Goal: Task Accomplishment & Management: Manage account settings

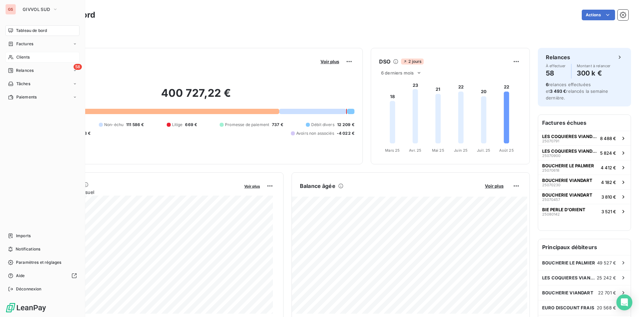
click at [18, 54] on div "Clients" at bounding box center [42, 57] width 74 height 11
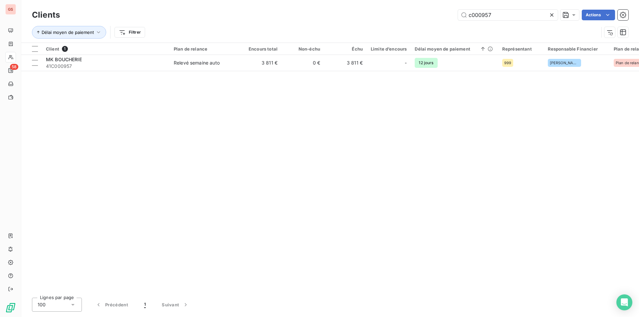
drag, startPoint x: 483, startPoint y: 13, endPoint x: 569, endPoint y: 28, distance: 86.8
click at [569, 28] on div "Clients c000957 Actions Délai moyen de paiement Filtrer" at bounding box center [330, 25] width 596 height 35
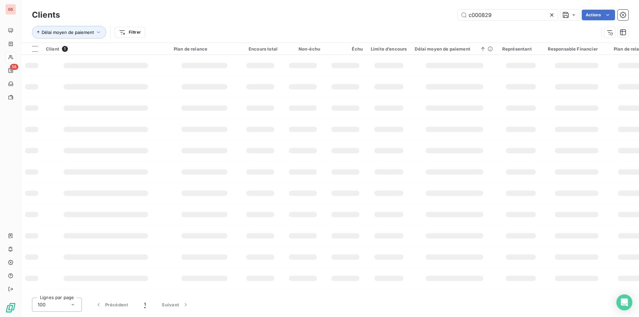
type input "c000829"
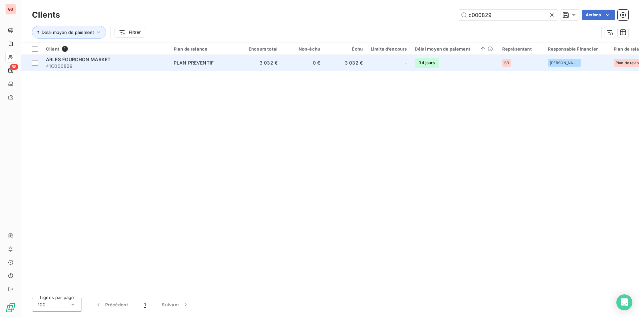
click at [201, 71] on td "PLAN PREVENTIF" at bounding box center [204, 63] width 69 height 16
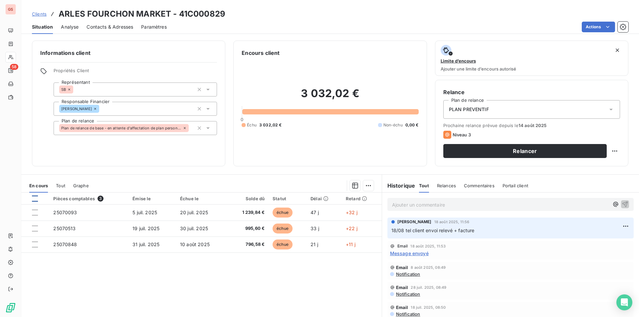
click at [35, 197] on div at bounding box center [35, 199] width 6 height 6
click at [366, 186] on html "GS 58 Clients ARLES FOURCHON MARKET - 41C000829 Situation Analyse Contacts & Ad…" at bounding box center [319, 158] width 639 height 317
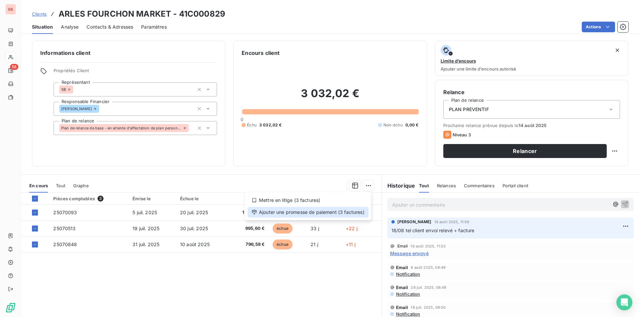
click at [334, 217] on div "Ajouter une promesse de paiement (3 factures)" at bounding box center [308, 212] width 121 height 11
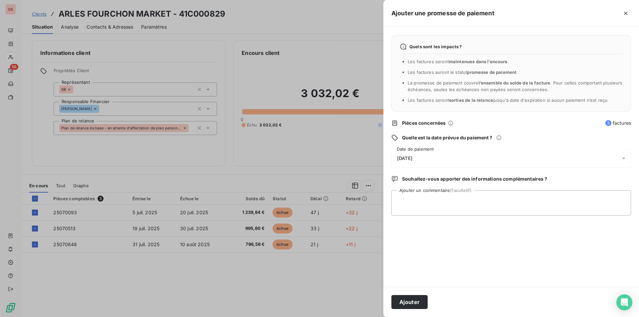
click at [438, 159] on div "[DATE]" at bounding box center [511, 158] width 240 height 19
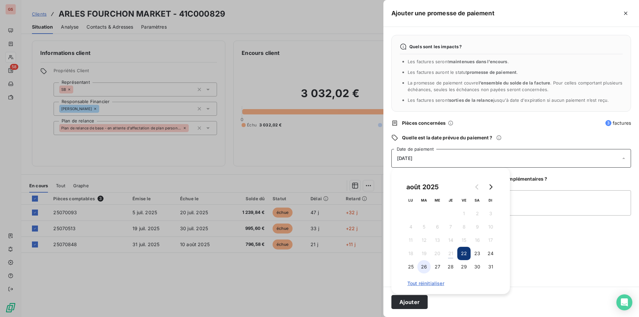
click at [424, 267] on button "26" at bounding box center [423, 266] width 13 height 13
click at [578, 210] on textarea "Ajouter un commentaire (facultatif)" at bounding box center [511, 202] width 240 height 25
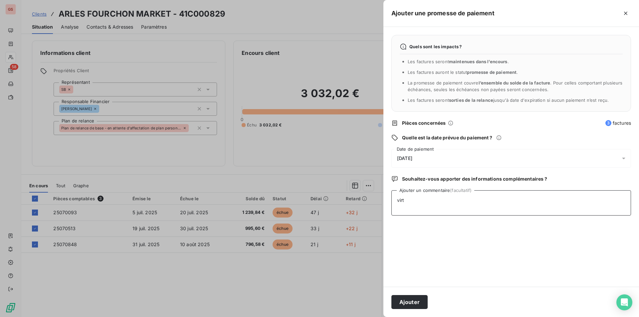
type textarea "virt"
drag, startPoint x: 400, startPoint y: 309, endPoint x: 401, endPoint y: 301, distance: 8.0
click at [401, 309] on div "Ajouter" at bounding box center [511, 302] width 256 height 30
click at [401, 301] on button "Ajouter" at bounding box center [409, 302] width 36 height 14
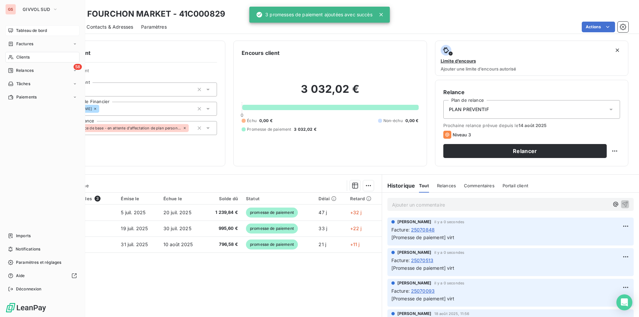
click at [34, 31] on span "Tableau de bord" at bounding box center [31, 31] width 31 height 6
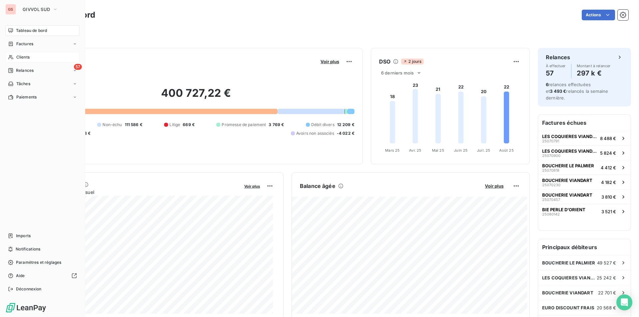
click at [25, 57] on span "Clients" at bounding box center [22, 57] width 13 height 6
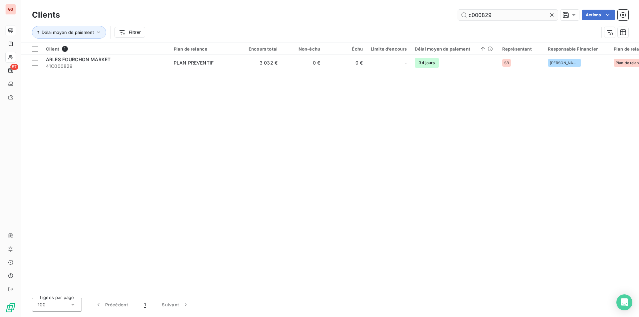
drag, startPoint x: 485, startPoint y: 18, endPoint x: 515, endPoint y: 15, distance: 30.0
click at [515, 15] on input "c000829" at bounding box center [508, 15] width 100 height 11
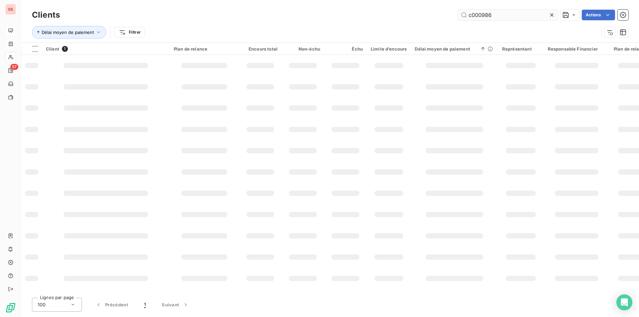
type input "c000986"
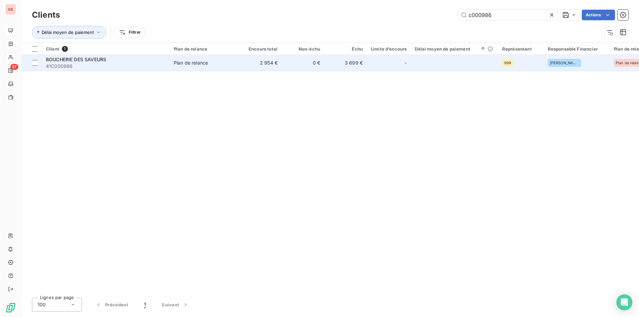
click at [83, 71] on td "BOUCHERIE DES SAVEURS 41C000986" at bounding box center [106, 63] width 128 height 16
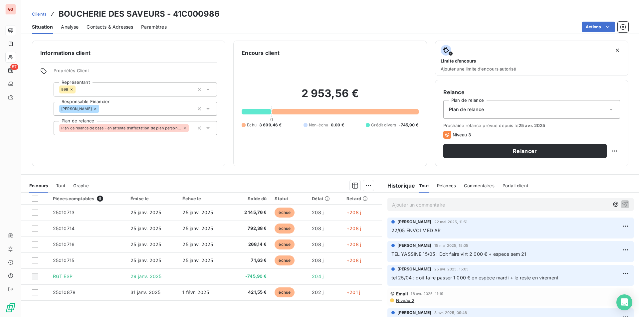
click at [441, 193] on div "Ajouter un commentaire ﻿" at bounding box center [510, 205] width 257 height 24
click at [434, 202] on p "Ajouter un commentaire ﻿" at bounding box center [500, 205] width 217 height 8
drag, startPoint x: 426, startPoint y: 212, endPoint x: 427, endPoint y: 208, distance: 4.3
click at [427, 209] on div "Ajouter un commentaire ﻿" at bounding box center [510, 205] width 257 height 24
click at [427, 208] on p "Ajouter un commentaire ﻿" at bounding box center [500, 205] width 217 height 8
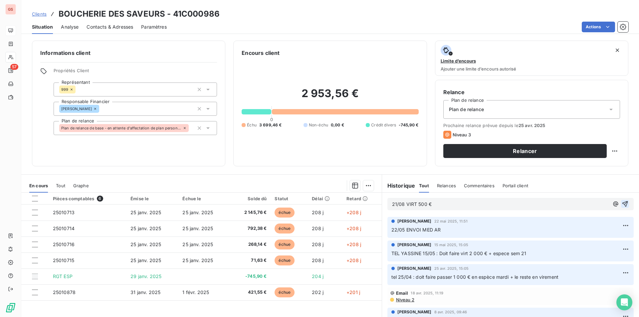
click at [621, 203] on button "button" at bounding box center [625, 204] width 8 height 8
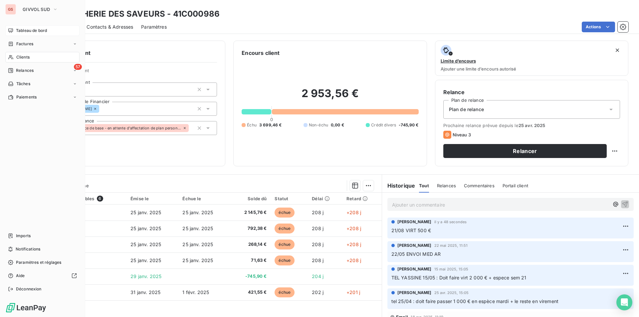
click at [17, 56] on span "Clients" at bounding box center [22, 57] width 13 height 6
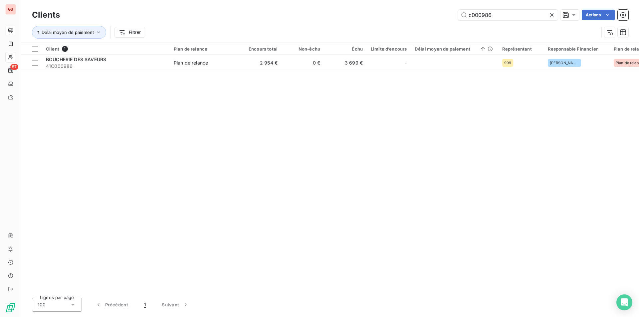
drag, startPoint x: 482, startPoint y: 16, endPoint x: 564, endPoint y: 30, distance: 83.1
click at [563, 30] on div "Clients c000986 Actions Délai moyen de paiement Filtrer" at bounding box center [330, 25] width 596 height 35
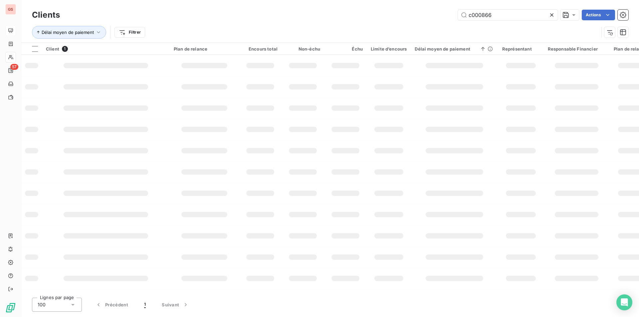
type input "c000866"
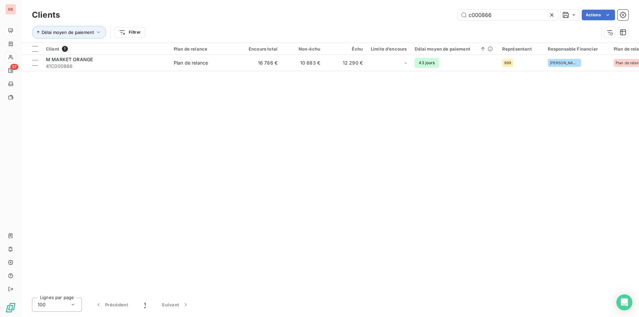
click at [156, 76] on div "Client 1 Plan de relance Encours total Non-échu Échu Limite d’encours Délai moy…" at bounding box center [330, 168] width 618 height 250
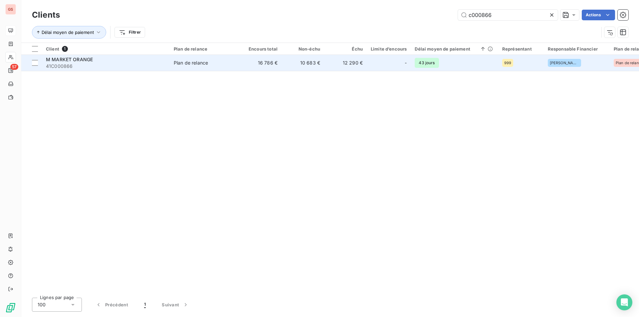
click at [156, 63] on span "41C000866" at bounding box center [106, 66] width 120 height 7
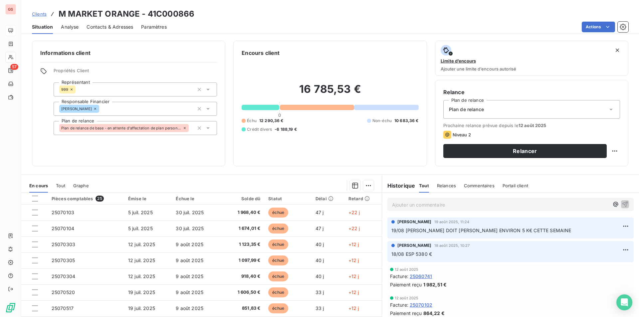
click at [447, 207] on p "Ajouter un commentaire ﻿" at bounding box center [500, 205] width 217 height 8
click at [622, 202] on icon "button" at bounding box center [625, 204] width 6 height 6
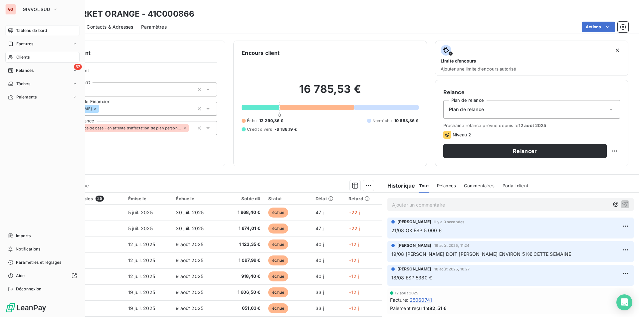
click at [32, 57] on div "Clients" at bounding box center [42, 57] width 74 height 11
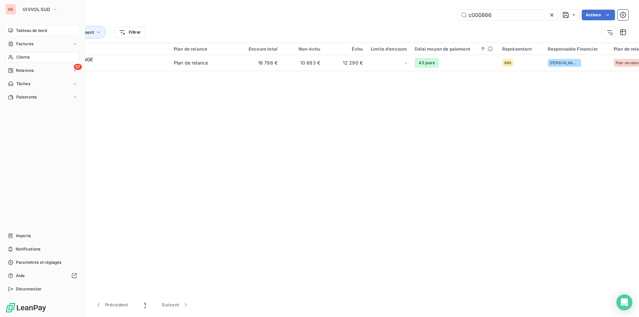
click at [31, 33] on span "Tableau de bord" at bounding box center [31, 31] width 31 height 6
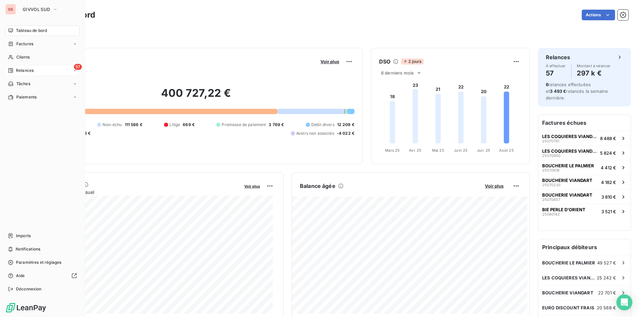
click at [40, 75] on div "57 Relances" at bounding box center [42, 70] width 74 height 11
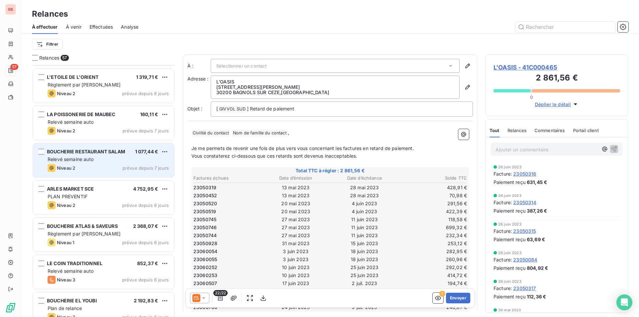
scroll to position [1298, 0]
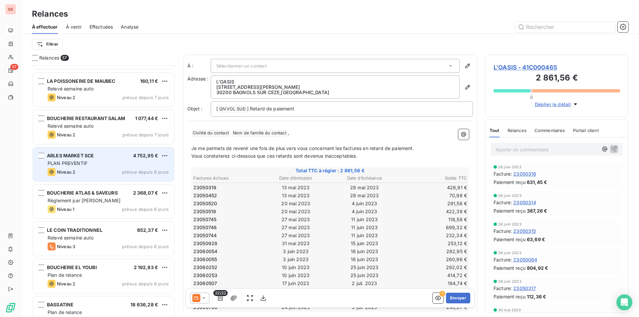
click at [78, 166] on div "PLAN PREVENTIF" at bounding box center [108, 163] width 121 height 7
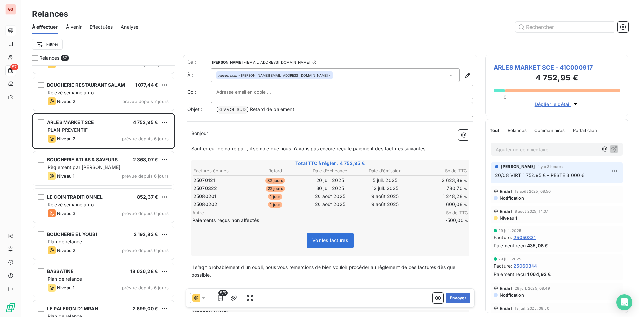
scroll to position [1365, 0]
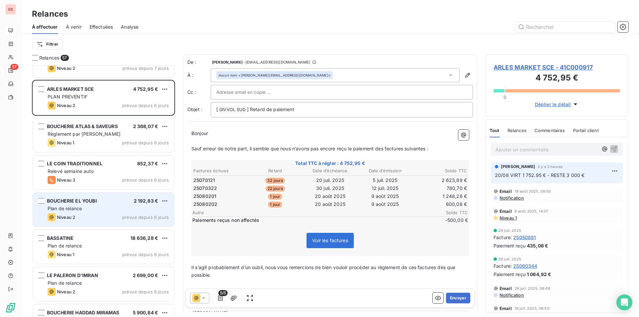
click at [104, 201] on div "BOUCHERIE EL YOUBI 2 192,83 €" at bounding box center [108, 201] width 121 height 6
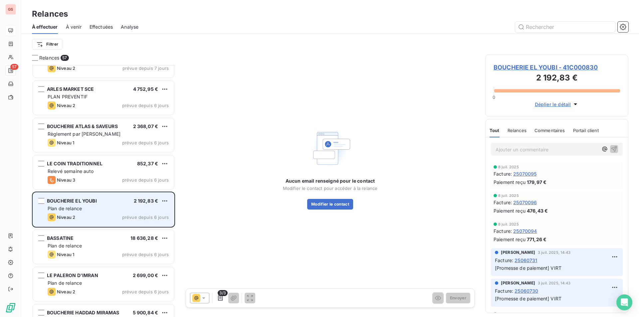
scroll to position [1398, 0]
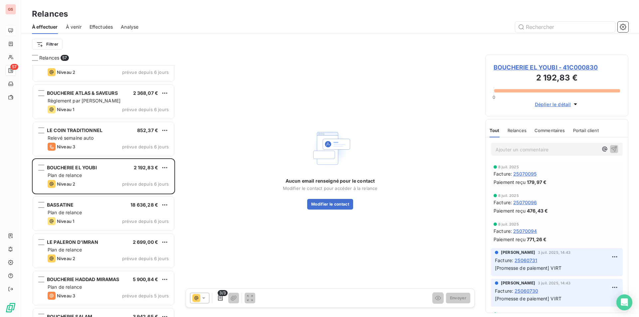
click at [523, 67] on span "BOUCHERIE EL YOUBI - 41C000830" at bounding box center [557, 67] width 126 height 9
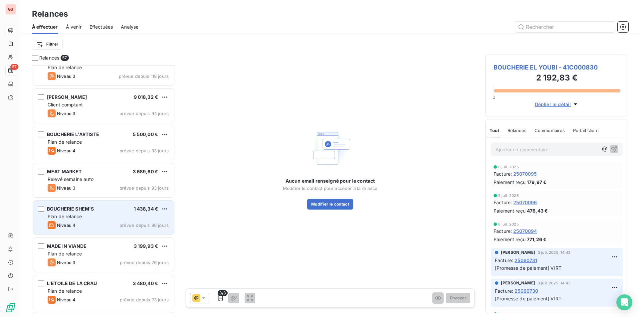
scroll to position [533, 0]
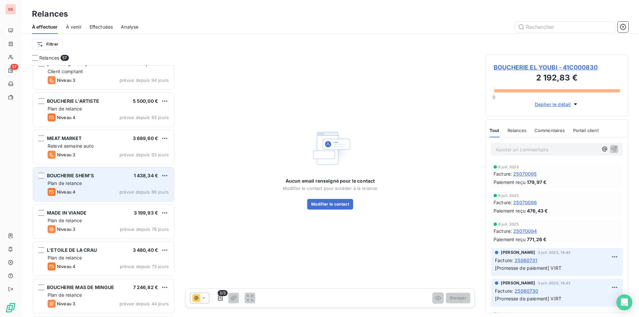
click at [102, 185] on div "Plan de relance" at bounding box center [108, 183] width 121 height 7
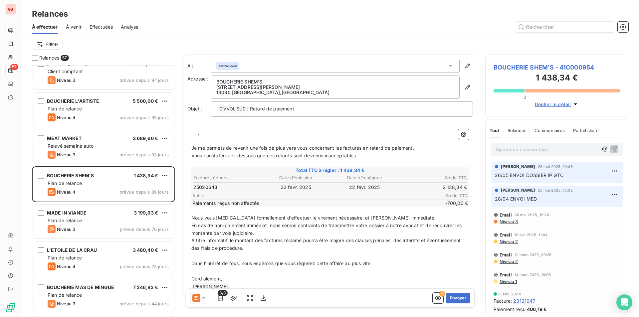
click at [512, 147] on p "Ajouter un commentaire ﻿" at bounding box center [547, 149] width 103 height 8
click at [613, 151] on div "21/08 DDE SIGNIFICATION ip" at bounding box center [557, 149] width 132 height 12
click at [613, 150] on div "21/08 DDE SIGNIFICATION ip" at bounding box center [557, 149] width 132 height 12
click at [611, 146] on icon "button" at bounding box center [614, 149] width 6 height 6
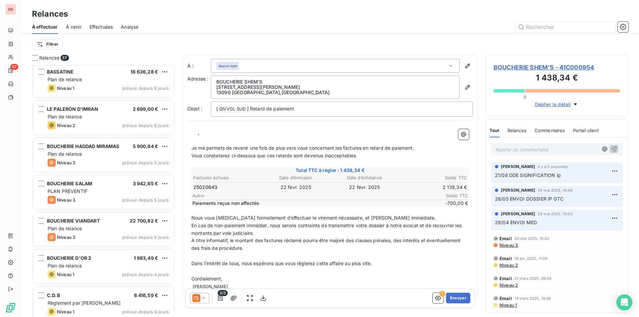
scroll to position [1565, 0]
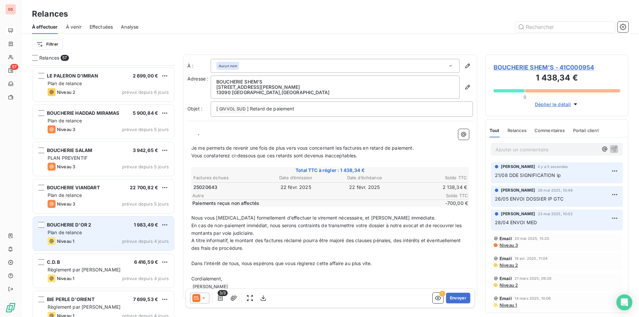
click at [86, 230] on div "Plan de relance" at bounding box center [108, 232] width 121 height 7
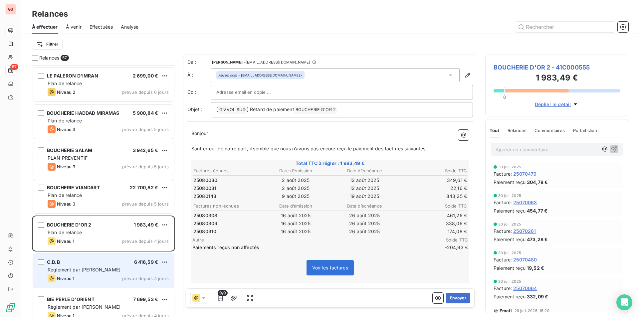
click at [83, 265] on div "C.D.B 6 416,59 € Règlement par chèque Niveau 1 prévue depuis 4 jours" at bounding box center [103, 271] width 141 height 34
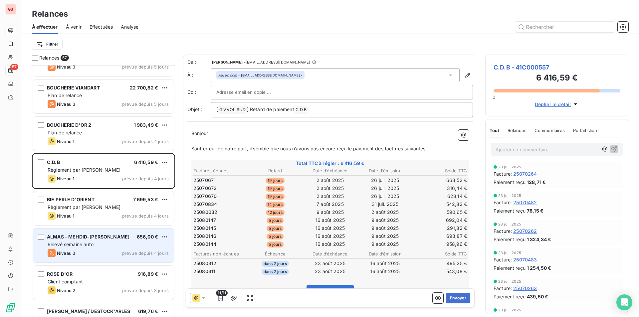
scroll to position [1698, 0]
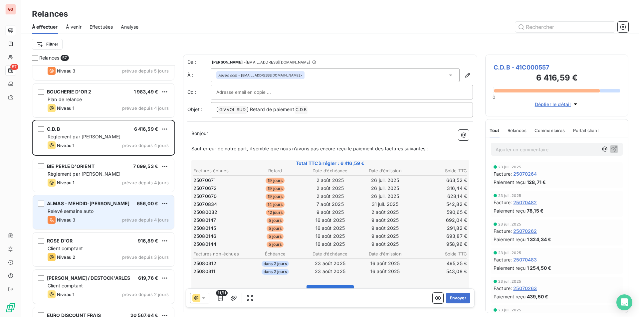
click at [101, 220] on div "Niveau 3 prévue depuis 4 jours" at bounding box center [108, 220] width 121 height 8
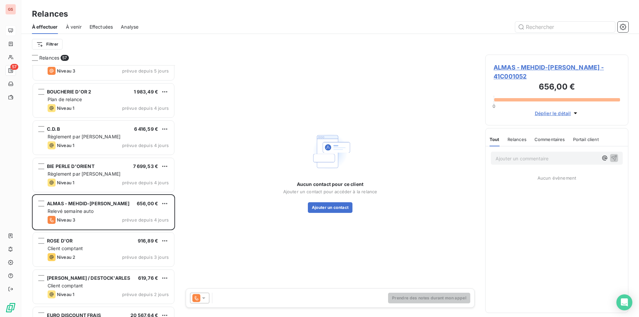
click at [515, 72] on span "ALMAS - MEHDID-[PERSON_NAME] - 41C001052" at bounding box center [557, 72] width 126 height 18
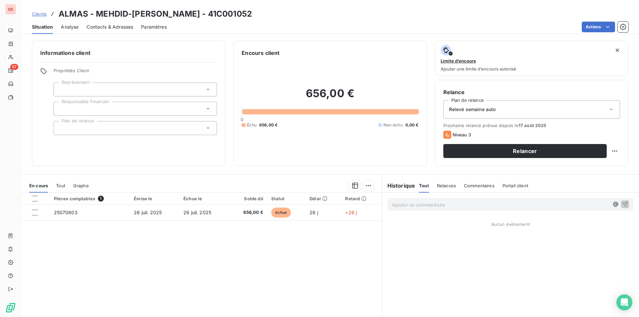
click at [119, 28] on span "Contacts & Adresses" at bounding box center [110, 27] width 47 height 7
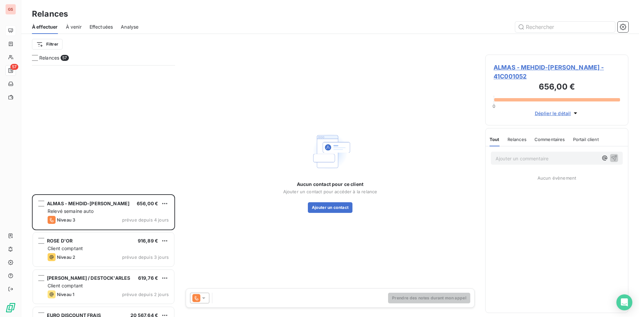
scroll to position [1873, 0]
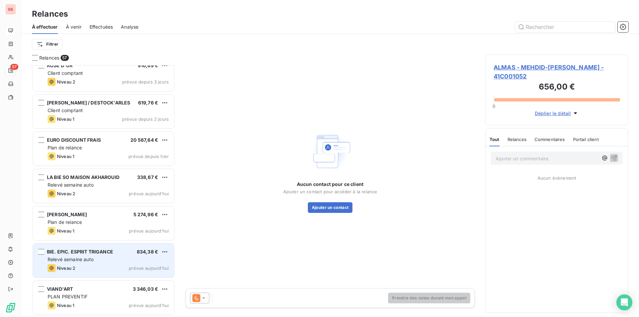
click at [100, 256] on div "BIE. EPIC. ESPRIT TRIGANCE 834,38 € Relevé semaine auto Niveau 2 prévue aujourd…" at bounding box center [103, 261] width 141 height 34
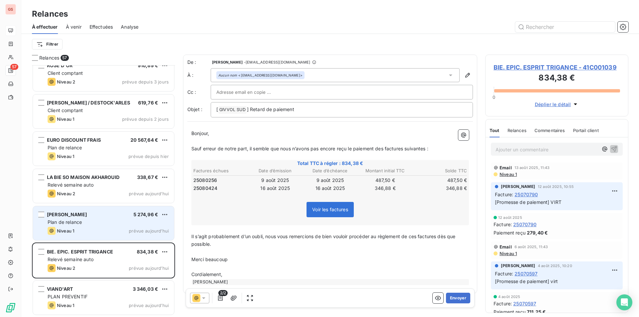
click at [100, 222] on div "Plan de relance" at bounding box center [108, 222] width 121 height 7
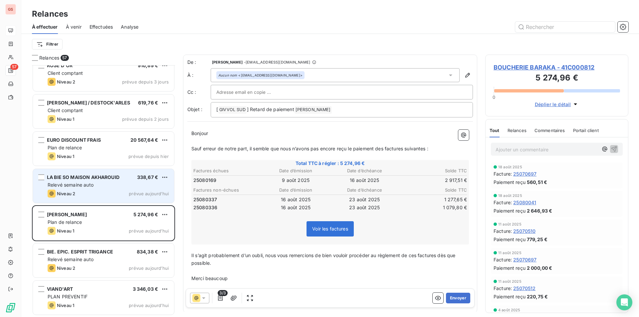
click at [110, 187] on div "Relevé semaine auto" at bounding box center [108, 185] width 121 height 7
